Goal: Task Accomplishment & Management: Manage account settings

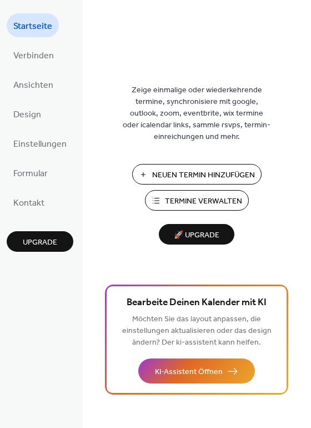
click at [34, 22] on span "Startseite" at bounding box center [32, 26] width 39 height 17
click at [39, 58] on span "Verbinden" at bounding box center [33, 55] width 41 height 17
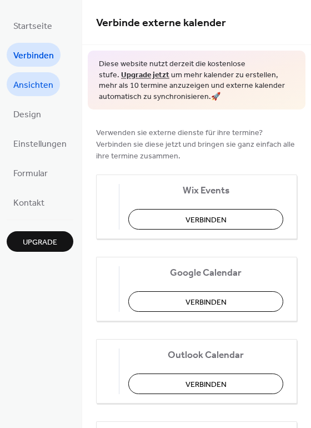
click at [37, 87] on span "Ansichten" at bounding box center [33, 85] width 40 height 17
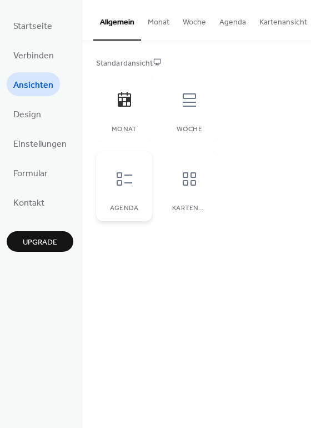
click at [118, 178] on icon at bounding box center [125, 179] width 18 height 18
click at [181, 109] on icon at bounding box center [190, 100] width 18 height 18
click at [116, 179] on icon at bounding box center [125, 179] width 18 height 18
click at [41, 114] on link "Design" at bounding box center [27, 114] width 41 height 24
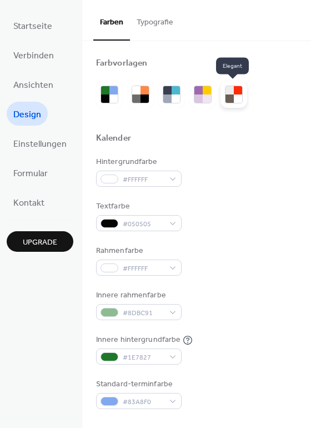
click at [235, 94] on div at bounding box center [234, 95] width 18 height 18
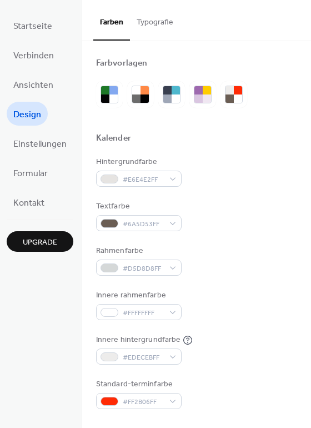
click at [152, 21] on button "Typografie" at bounding box center [155, 19] width 50 height 39
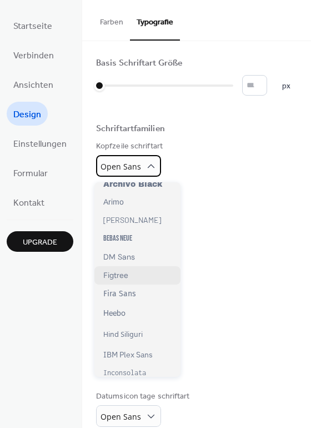
scroll to position [85, 0]
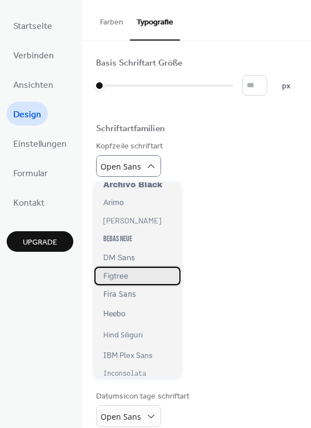
click at [145, 276] on div "Figtree" at bounding box center [137, 276] width 86 height 18
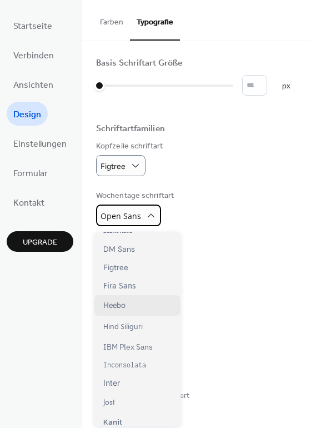
scroll to position [162, 0]
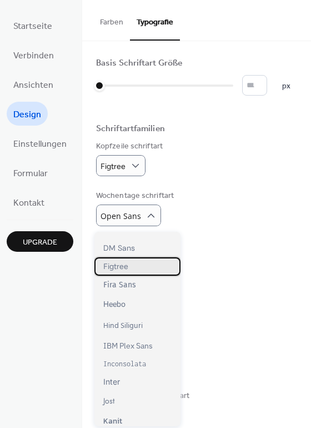
click at [127, 267] on span "Figtree" at bounding box center [115, 266] width 25 height 9
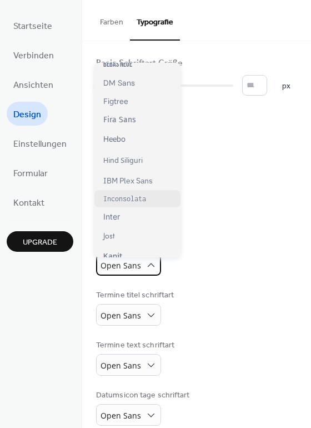
scroll to position [144, 0]
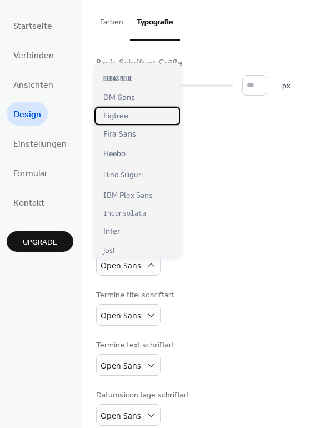
click at [128, 116] on span "Figtree" at bounding box center [115, 115] width 25 height 9
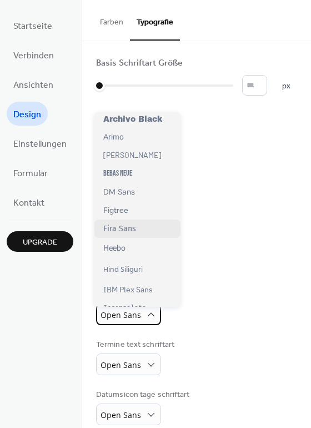
scroll to position [101, 0]
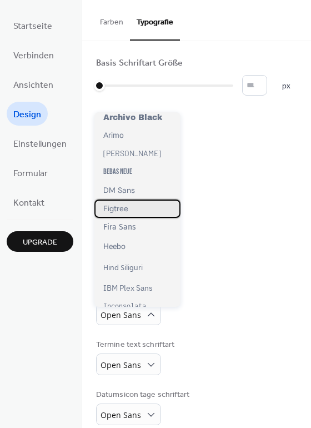
click at [137, 209] on div "Figtree" at bounding box center [137, 208] width 86 height 18
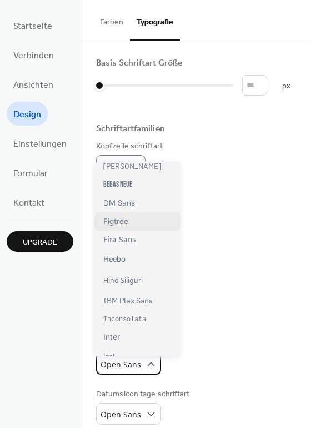
scroll to position [138, 0]
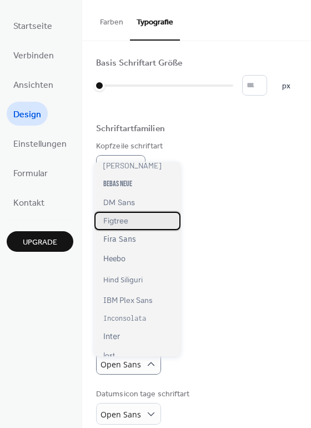
click at [151, 219] on div "Figtree" at bounding box center [137, 221] width 86 height 18
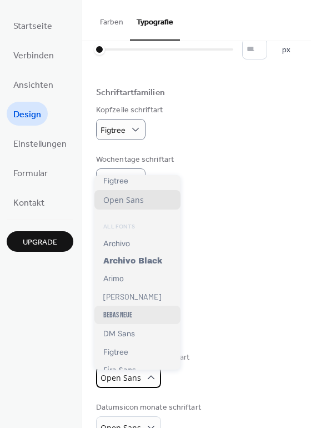
scroll to position [34, 0]
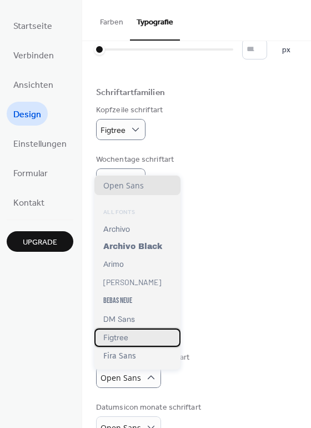
click at [146, 339] on div "Figtree" at bounding box center [137, 337] width 86 height 18
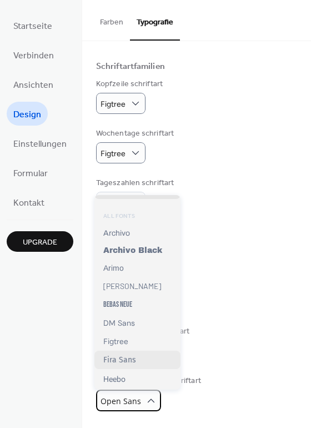
scroll to position [51, 0]
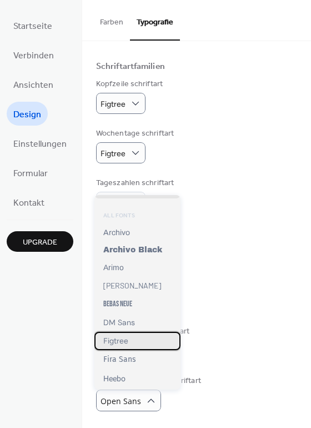
click at [148, 342] on div "Figtree" at bounding box center [137, 341] width 86 height 18
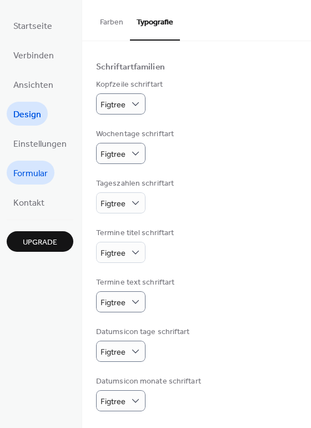
click at [25, 170] on span "Formular" at bounding box center [30, 173] width 34 height 17
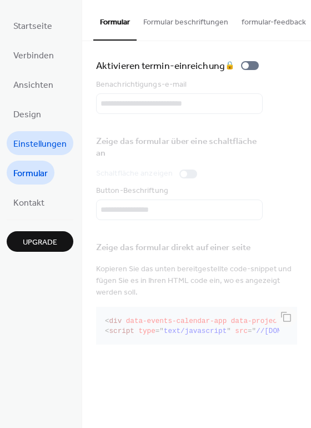
click at [37, 146] on span "Einstellungen" at bounding box center [39, 144] width 53 height 17
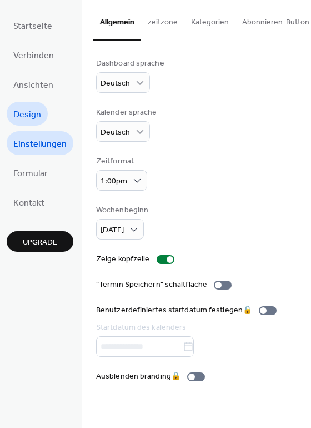
click at [36, 113] on span "Design" at bounding box center [27, 114] width 28 height 17
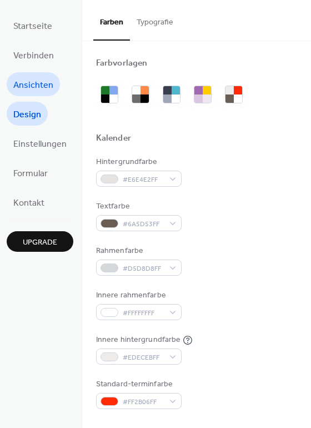
click at [37, 92] on span "Ansichten" at bounding box center [33, 85] width 40 height 17
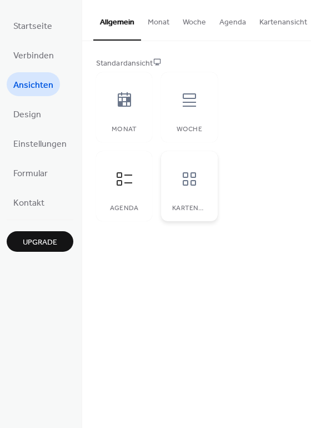
click at [197, 192] on div at bounding box center [189, 178] width 33 height 33
click at [129, 196] on div at bounding box center [124, 178] width 33 height 33
click at [42, 242] on span "Upgrade" at bounding box center [40, 243] width 34 height 12
click at [159, 24] on button "Monat" at bounding box center [158, 19] width 35 height 39
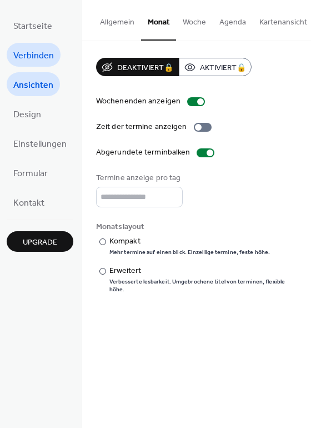
click at [38, 50] on span "Verbinden" at bounding box center [33, 55] width 41 height 17
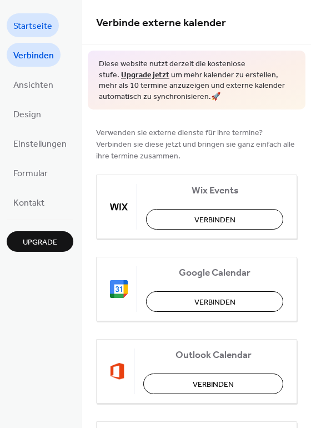
click at [33, 26] on span "Startseite" at bounding box center [32, 26] width 39 height 17
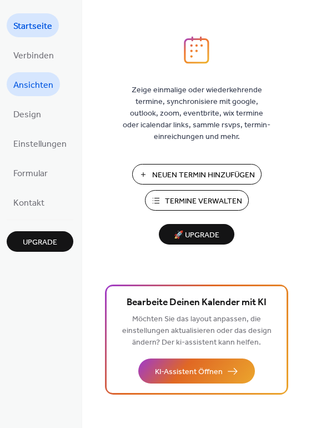
click at [40, 85] on span "Ansichten" at bounding box center [33, 85] width 40 height 17
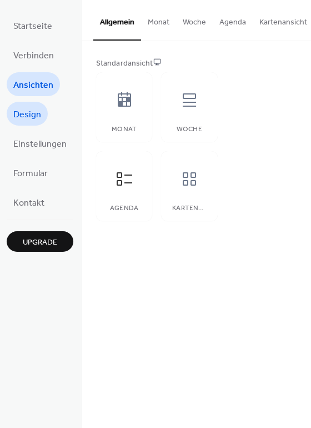
click at [37, 117] on span "Design" at bounding box center [27, 114] width 28 height 17
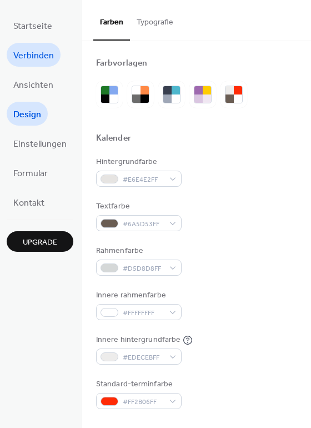
click at [31, 49] on span "Verbinden" at bounding box center [33, 55] width 41 height 17
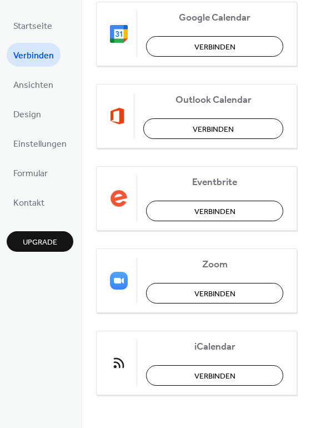
scroll to position [254, 0]
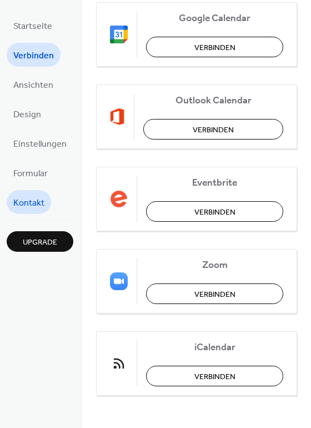
click at [34, 202] on span "Kontakt" at bounding box center [28, 202] width 31 height 17
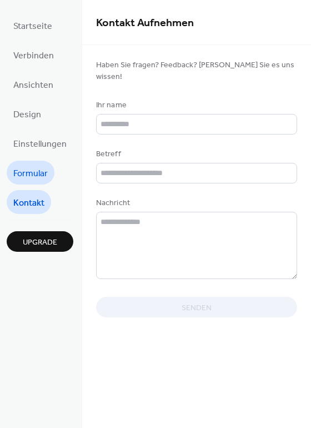
click at [29, 169] on span "Formular" at bounding box center [30, 173] width 34 height 17
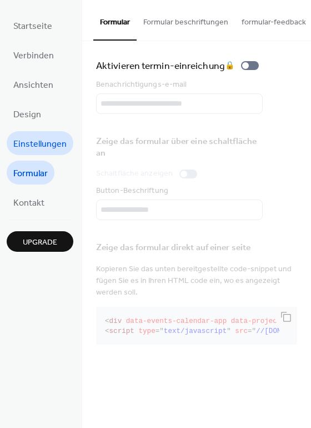
click at [31, 144] on span "Einstellungen" at bounding box center [39, 144] width 53 height 17
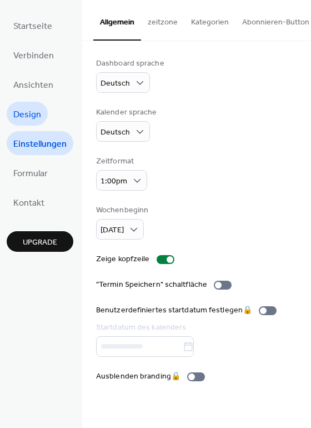
click at [34, 124] on link "Design" at bounding box center [27, 114] width 41 height 24
